Goal: Obtain resource: Download file/media

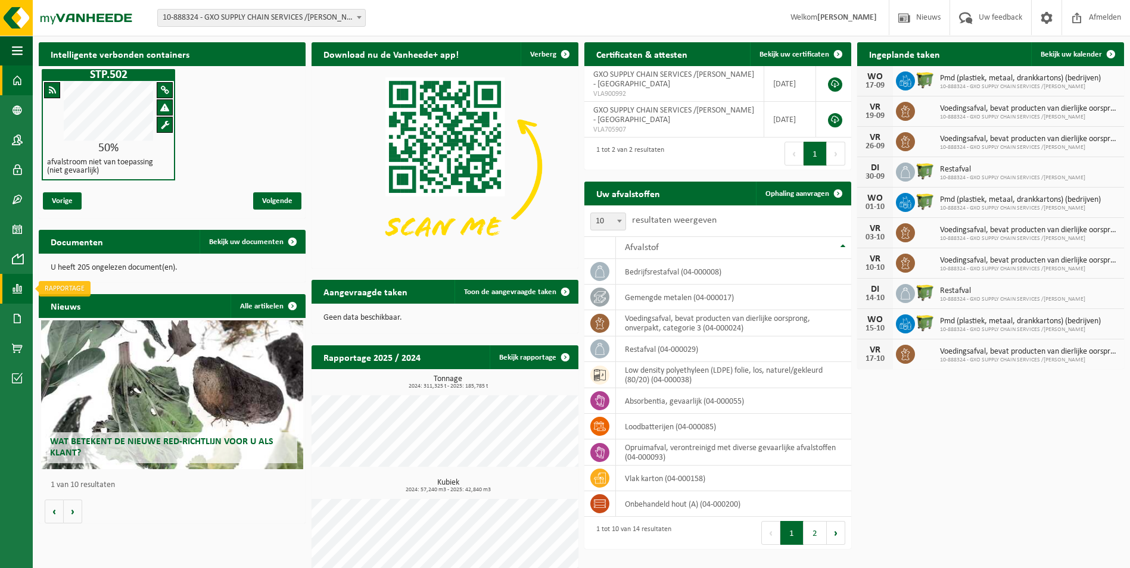
click at [15, 289] on span at bounding box center [17, 289] width 11 height 30
click at [92, 307] on span "In lijstvorm" at bounding box center [90, 314] width 42 height 23
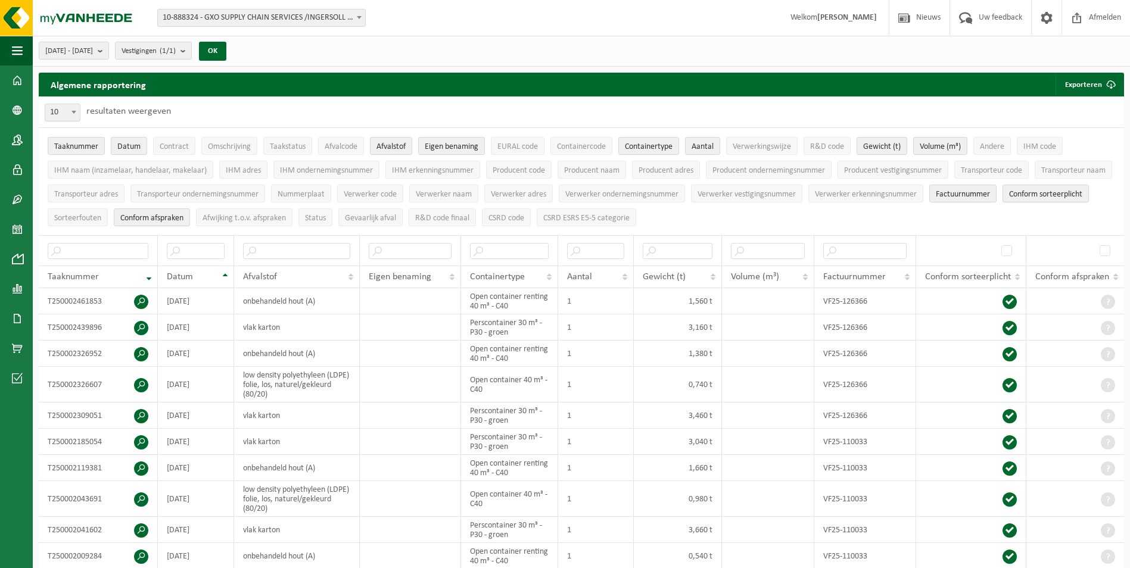
drag, startPoint x: 132, startPoint y: 52, endPoint x: 119, endPoint y: 71, distance: 23.6
click at [108, 52] on b "submit" at bounding box center [103, 50] width 11 height 17
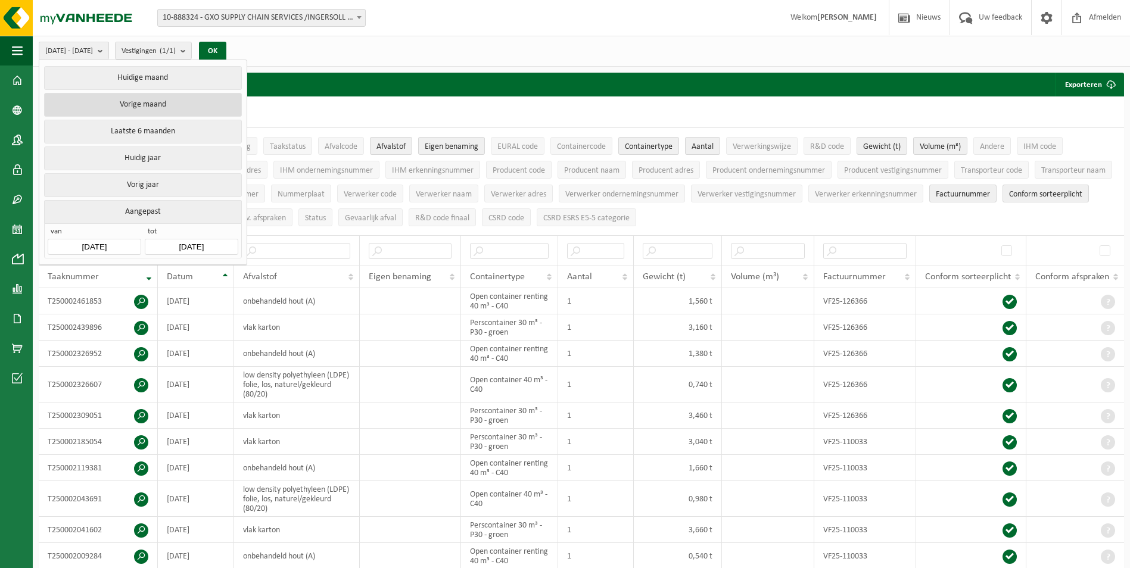
click at [176, 105] on button "Vorige maand" at bounding box center [142, 105] width 197 height 24
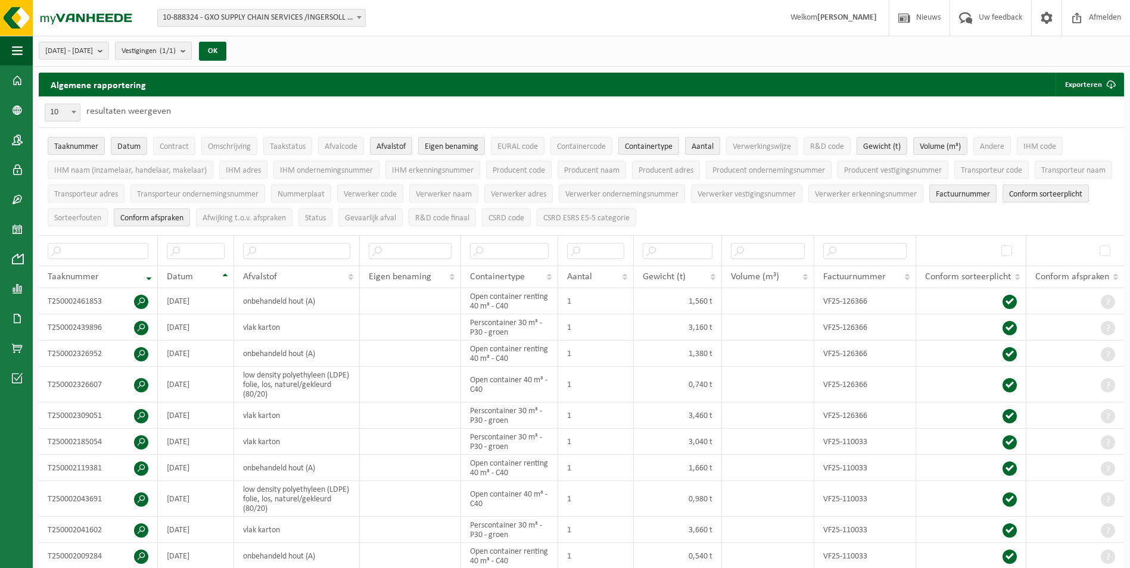
click at [191, 45] on b "submit" at bounding box center [185, 50] width 11 height 17
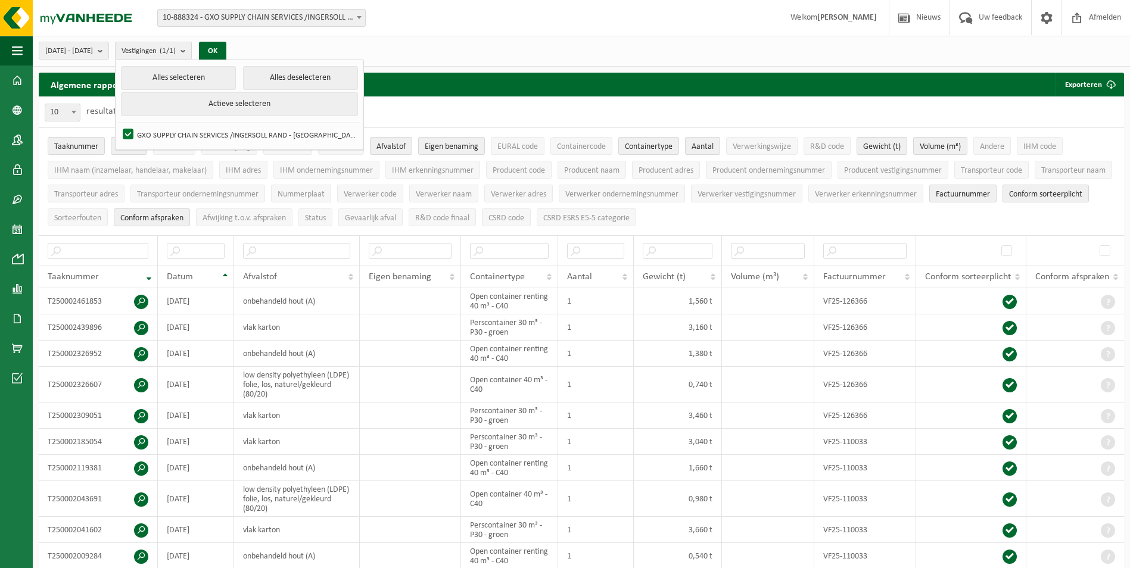
click at [450, 47] on div "[DATE] - [DATE] Huidige maand Vorige maand Laatste 6 maanden Huidig jaar Vorig …" at bounding box center [581, 51] width 1097 height 31
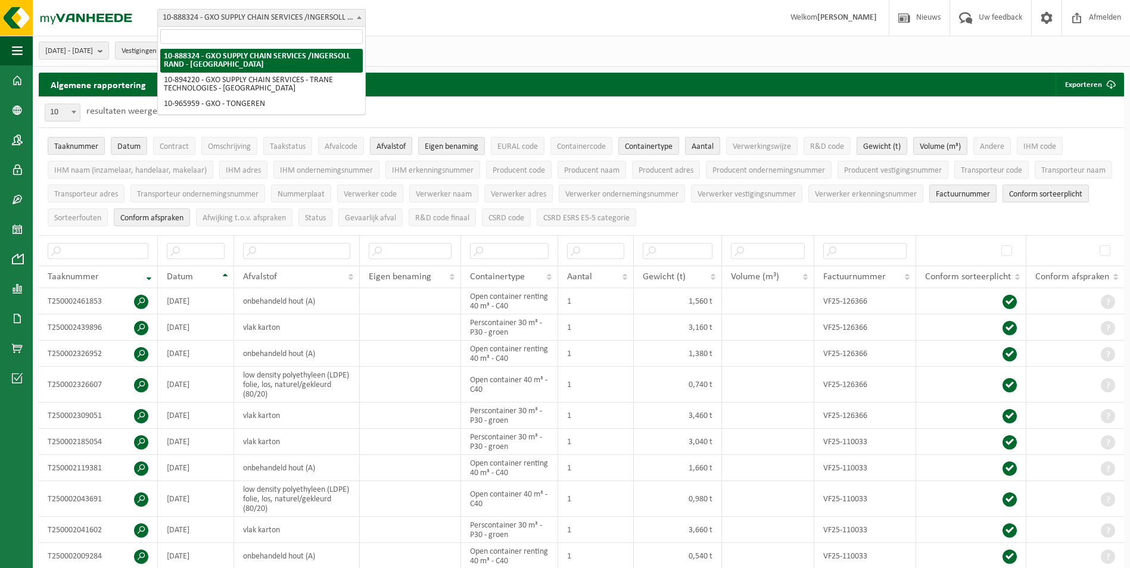
click at [363, 18] on span at bounding box center [359, 17] width 12 height 15
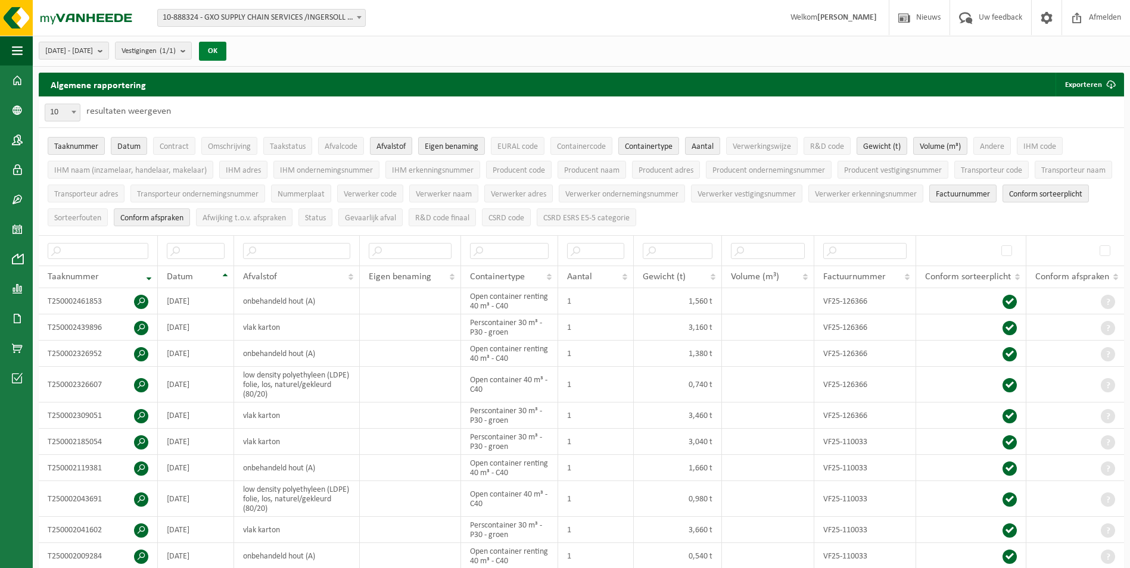
click at [226, 53] on button "OK" at bounding box center [212, 51] width 27 height 19
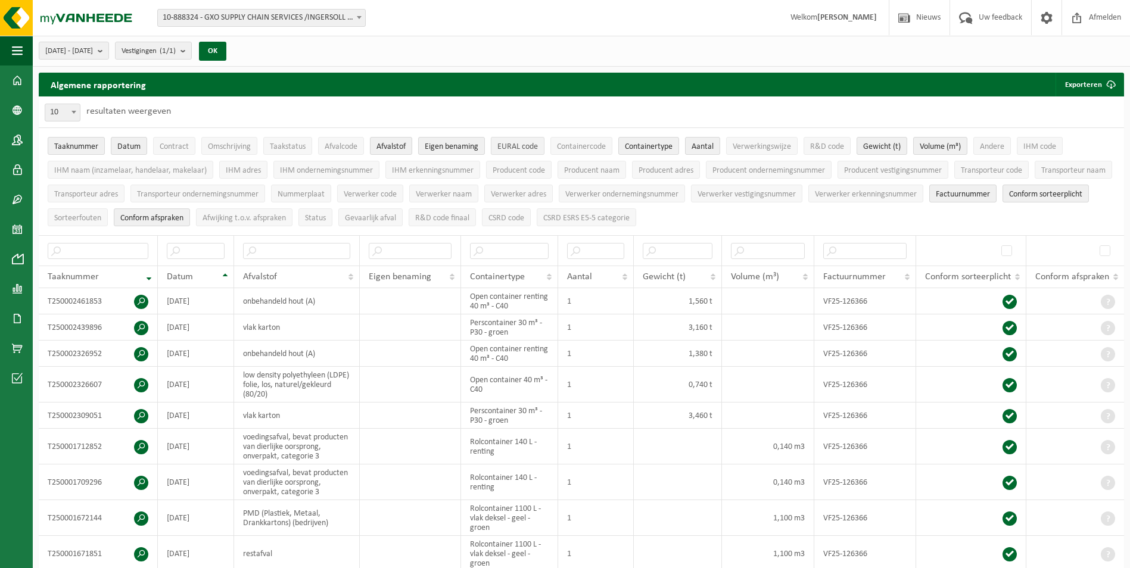
click at [507, 148] on span "EURAL code" at bounding box center [517, 146] width 40 height 9
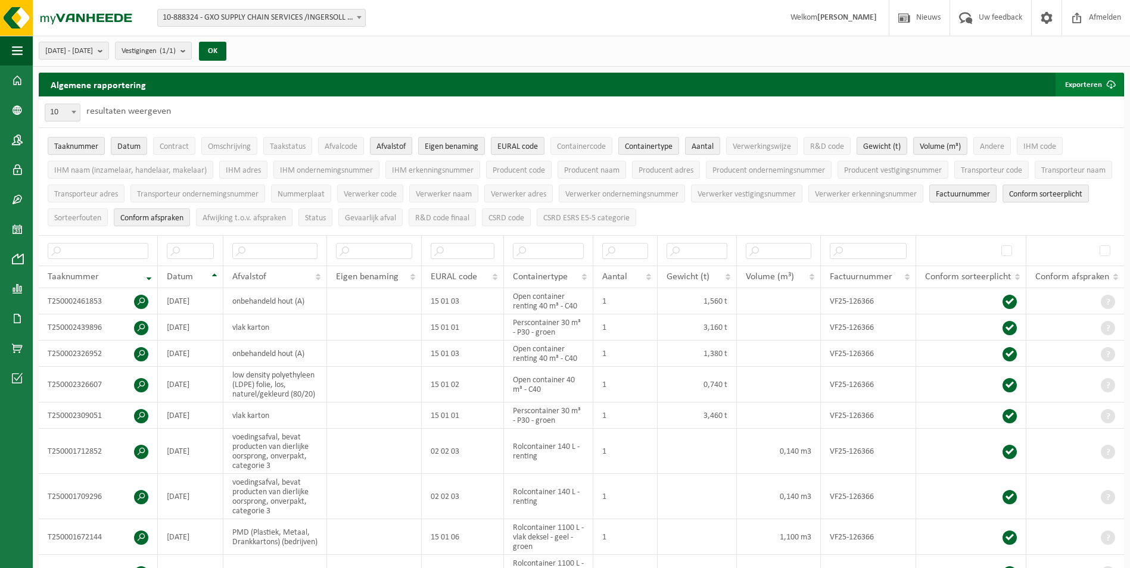
click at [1102, 83] on span "submit" at bounding box center [1111, 85] width 24 height 24
click at [1083, 107] on link "Enkel mijn selectie" at bounding box center [1068, 108] width 108 height 24
click at [353, 17] on span at bounding box center [359, 17] width 12 height 15
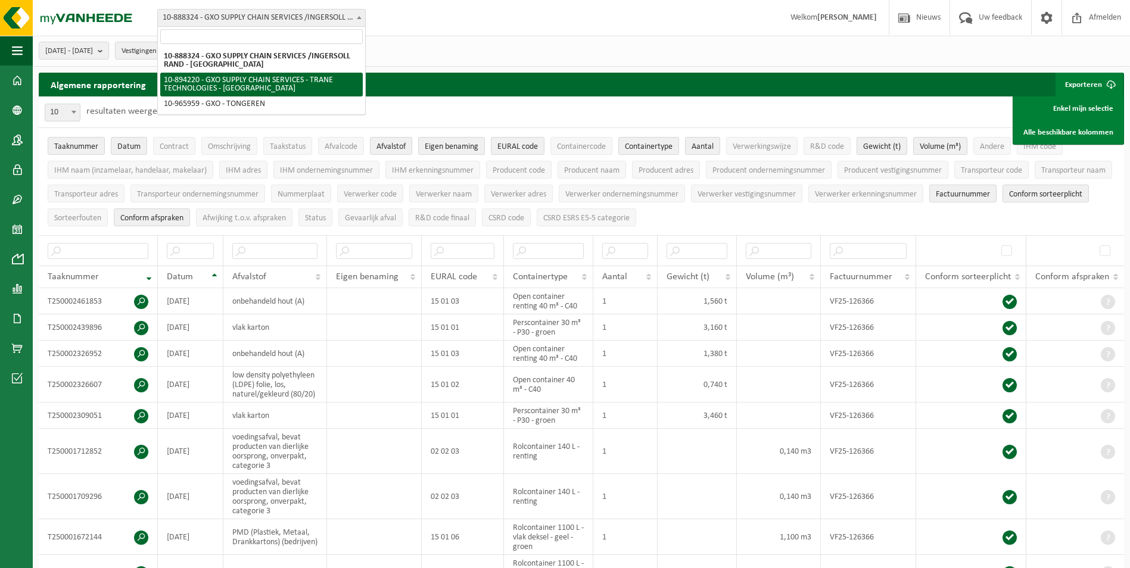
select select "116241"
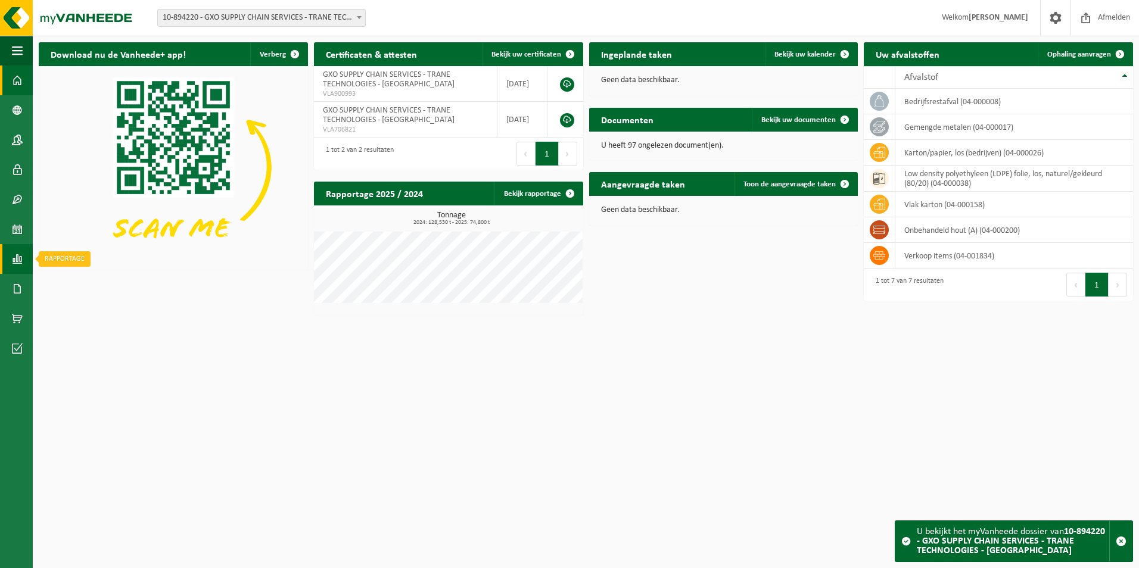
click at [17, 264] on span at bounding box center [17, 259] width 11 height 30
click at [96, 284] on span "In lijstvorm" at bounding box center [90, 284] width 42 height 23
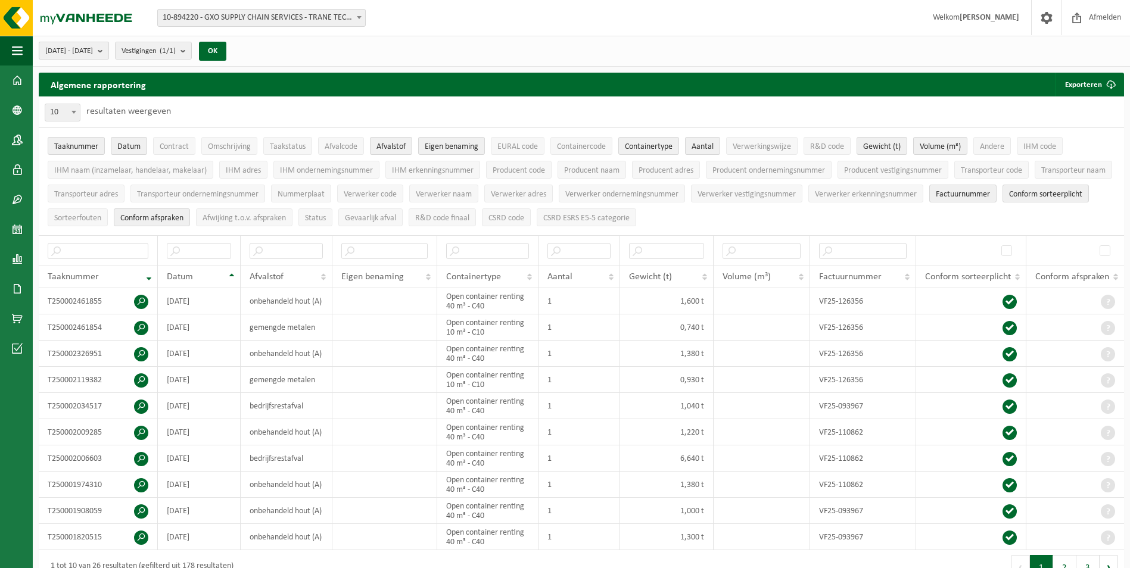
click at [108, 49] on b "submit" at bounding box center [103, 50] width 11 height 17
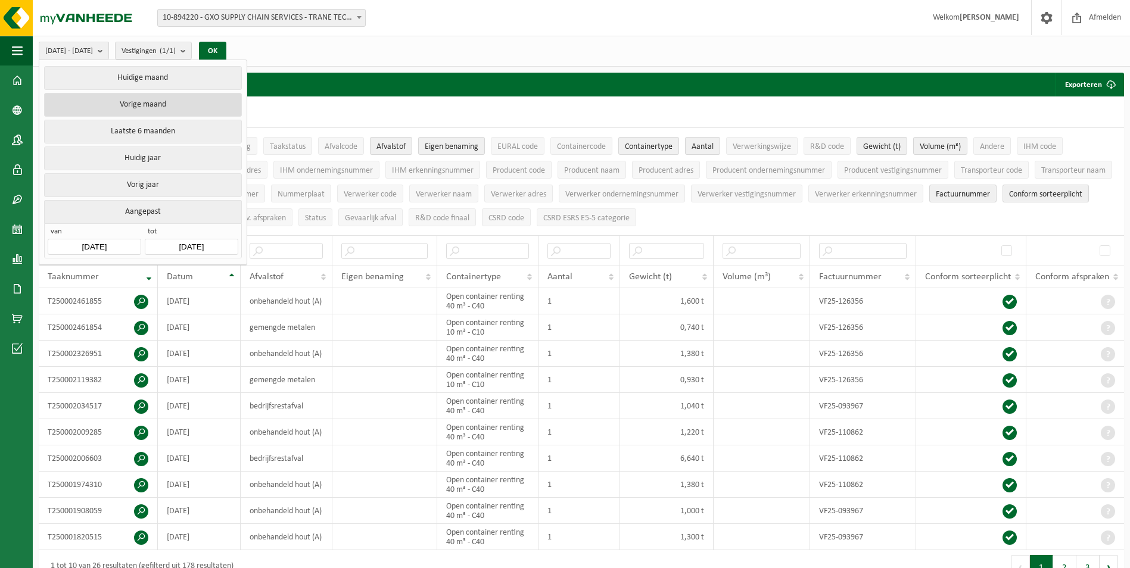
click at [153, 102] on button "Vorige maand" at bounding box center [142, 105] width 197 height 24
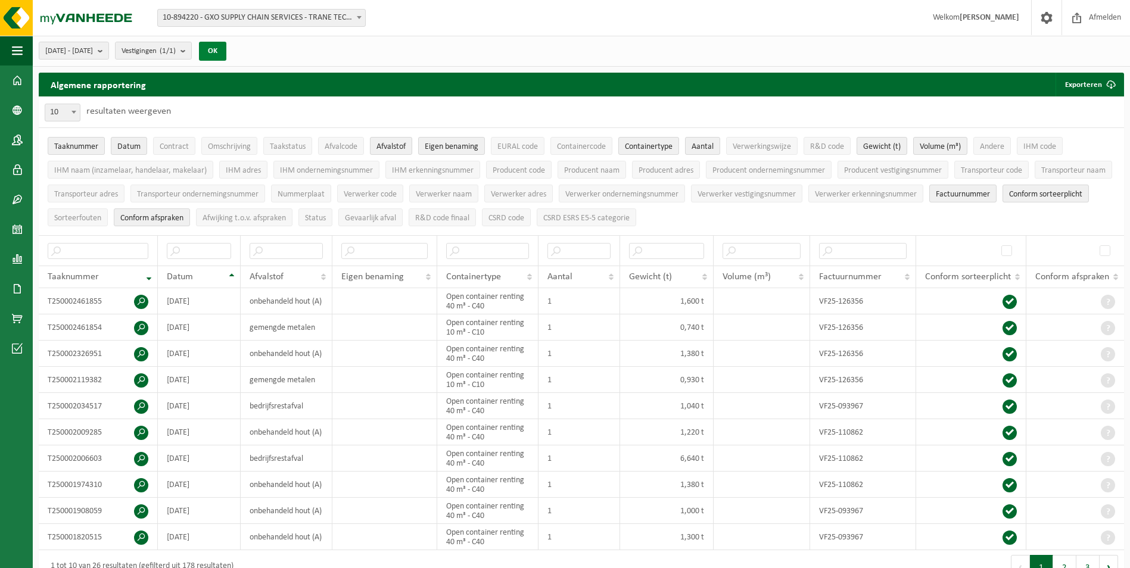
click at [226, 45] on button "OK" at bounding box center [212, 51] width 27 height 19
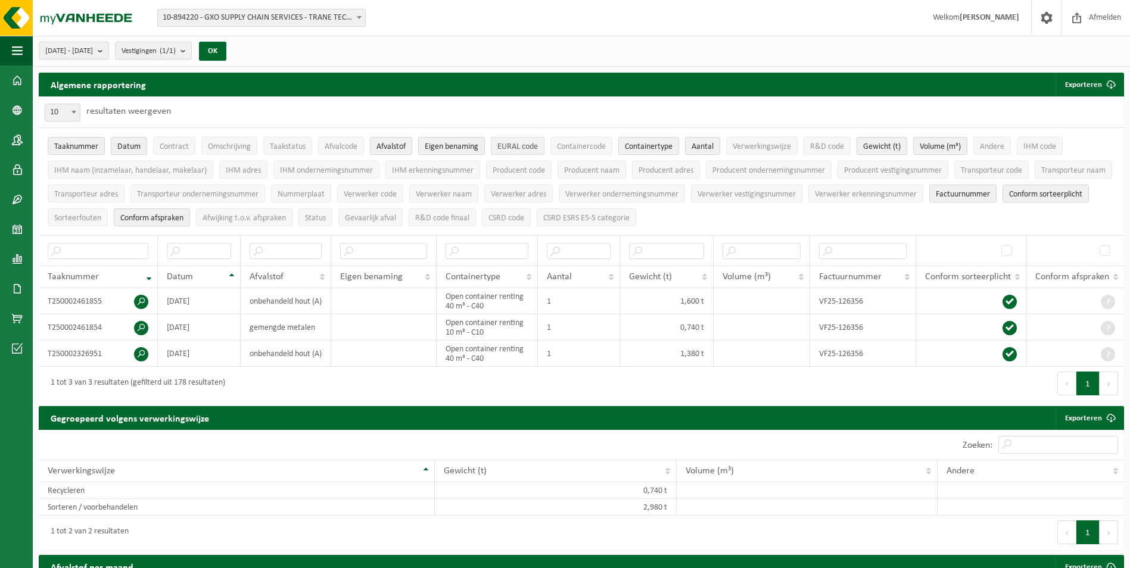
click at [527, 149] on span "EURAL code" at bounding box center [517, 146] width 40 height 9
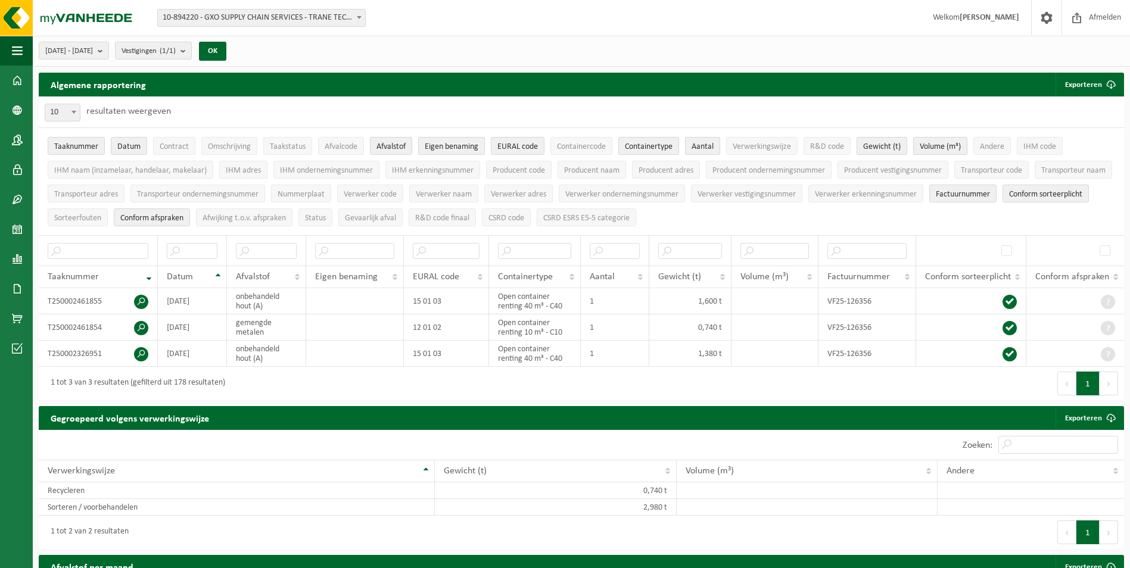
click at [448, 151] on span "Eigen benaming" at bounding box center [452, 146] width 54 height 9
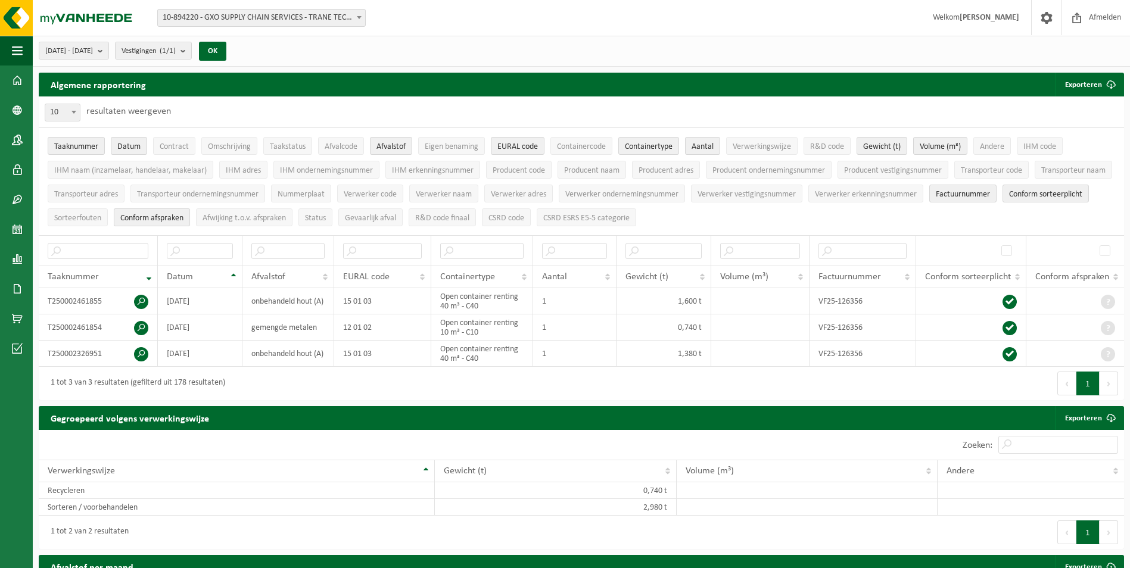
click at [183, 219] on span "Conform afspraken" at bounding box center [151, 218] width 63 height 9
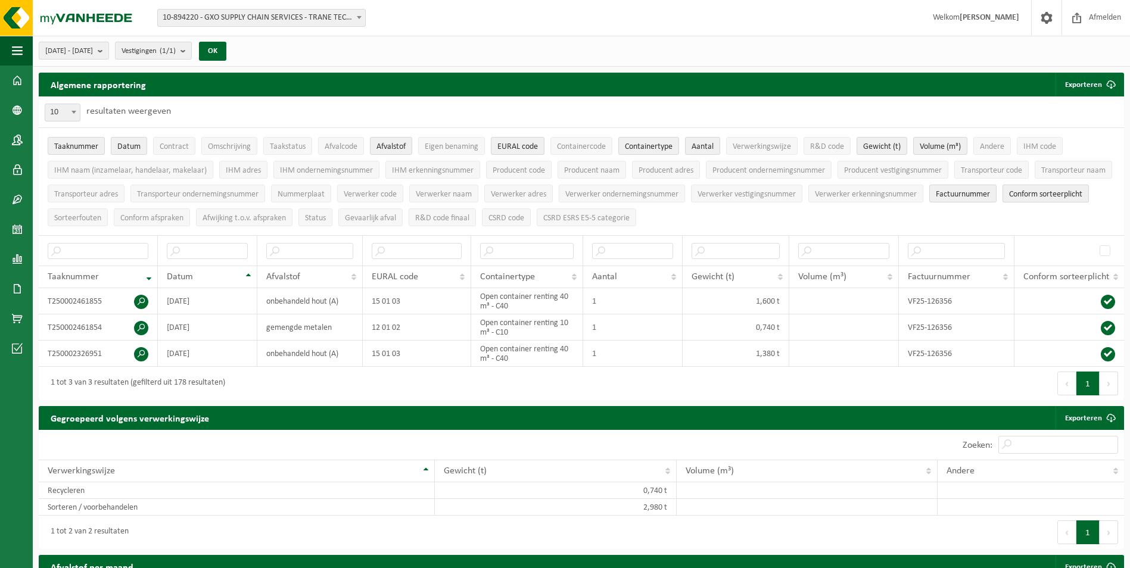
click at [1009, 199] on span "Conform sorteerplicht" at bounding box center [1045, 194] width 73 height 9
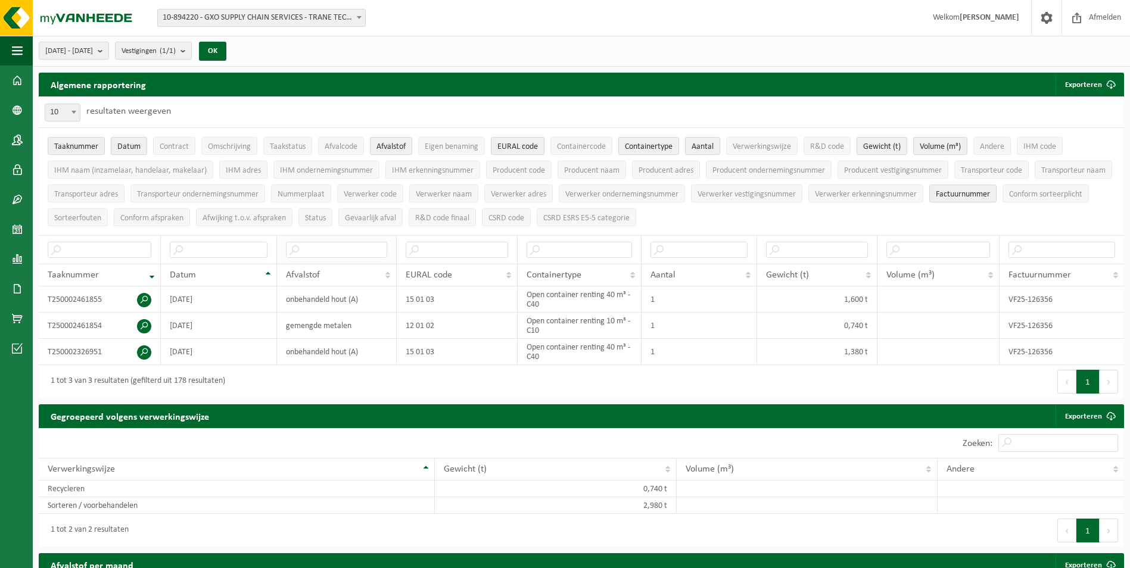
click at [311, 259] on th at bounding box center [336, 249] width 119 height 29
click at [1117, 73] on span "submit" at bounding box center [1111, 85] width 24 height 24
click at [1102, 83] on span "submit" at bounding box center [1111, 85] width 24 height 24
click at [1093, 102] on link "Enkel mijn selectie" at bounding box center [1068, 108] width 108 height 24
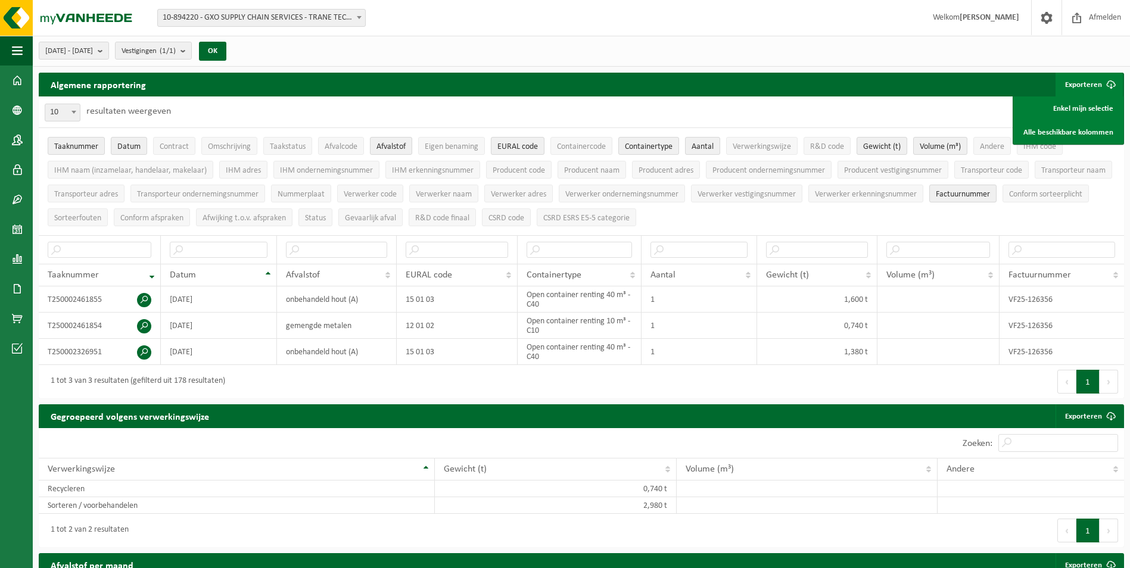
click at [759, 89] on div "Algemene rapportering Exporteren Enkel mijn selectie Alle beschikbare kolommen" at bounding box center [581, 85] width 1085 height 24
